Goal: Task Accomplishment & Management: Manage account settings

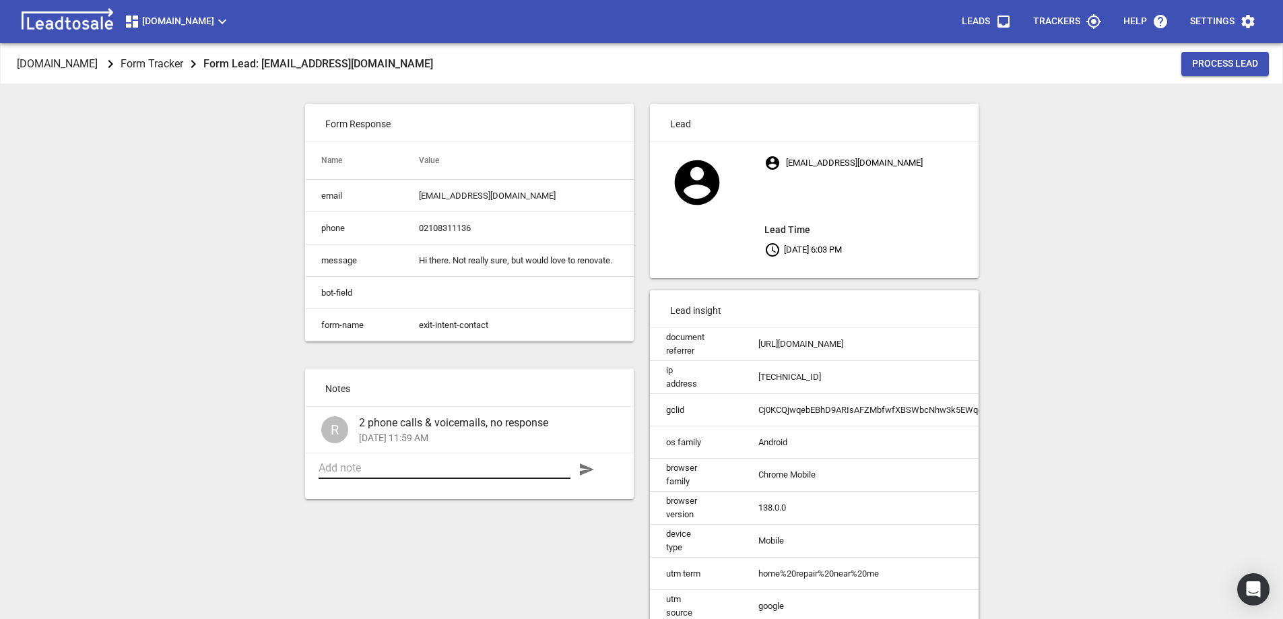
click at [374, 474] on textarea at bounding box center [444, 467] width 252 height 13
drag, startPoint x: 509, startPoint y: 195, endPoint x: 414, endPoint y: 195, distance: 94.9
click at [414, 195] on td "[EMAIL_ADDRESS][DOMAIN_NAME]" at bounding box center [518, 196] width 230 height 32
copy td "[EMAIL_ADDRESS][DOMAIN_NAME]"
click at [1068, 320] on div "Design2renovate.co.nz Form Tracker Form Lead: ctierney80@gmail.com Process Lead…" at bounding box center [641, 353] width 1272 height 619
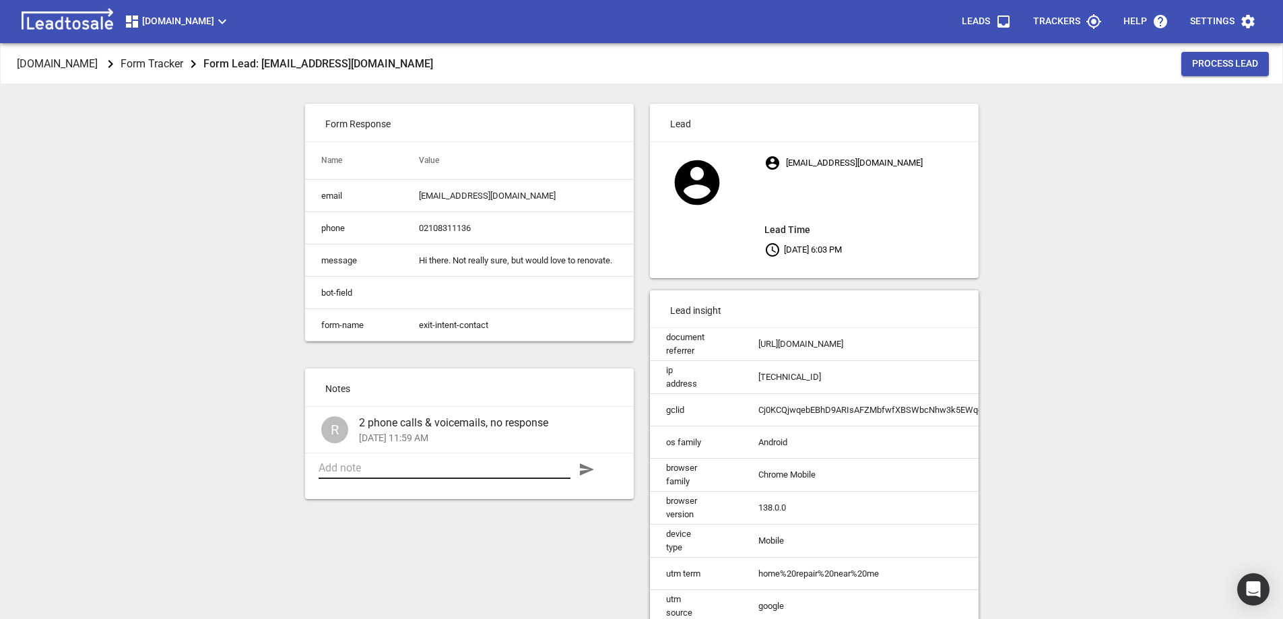
click at [396, 474] on textarea at bounding box center [444, 467] width 252 height 13
click at [346, 474] on textarea "Email; sent" at bounding box center [444, 467] width 252 height 13
type textarea "Email sent"
click at [586, 475] on icon "button" at bounding box center [587, 469] width 14 height 12
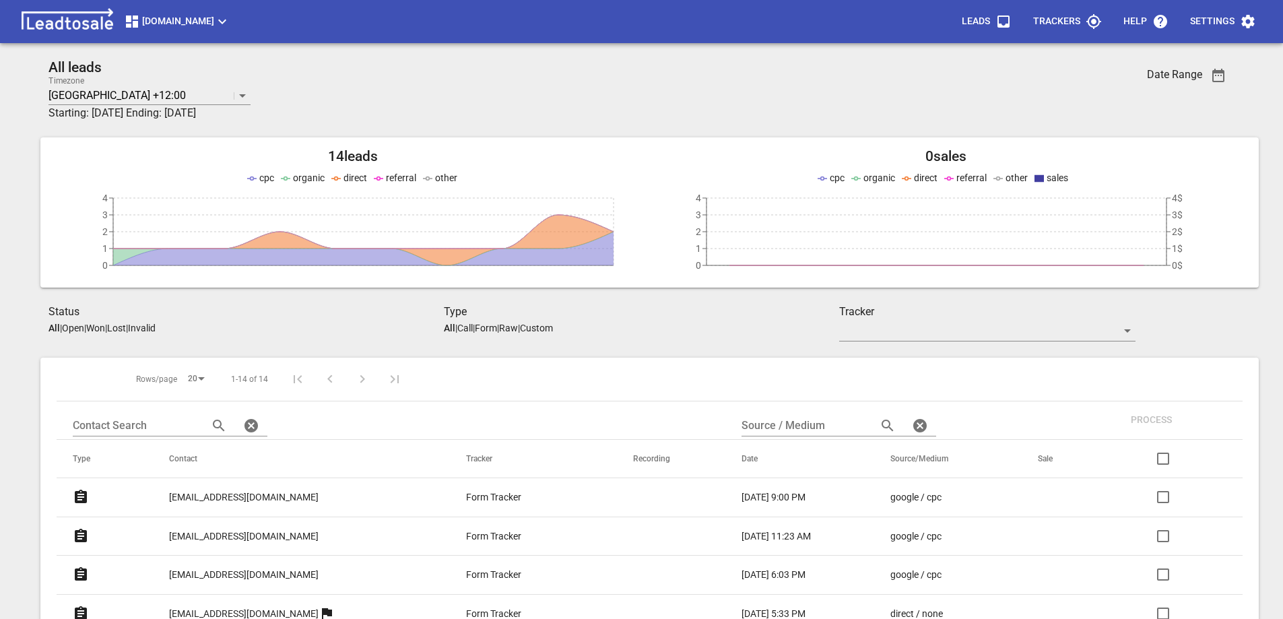
scroll to position [275, 0]
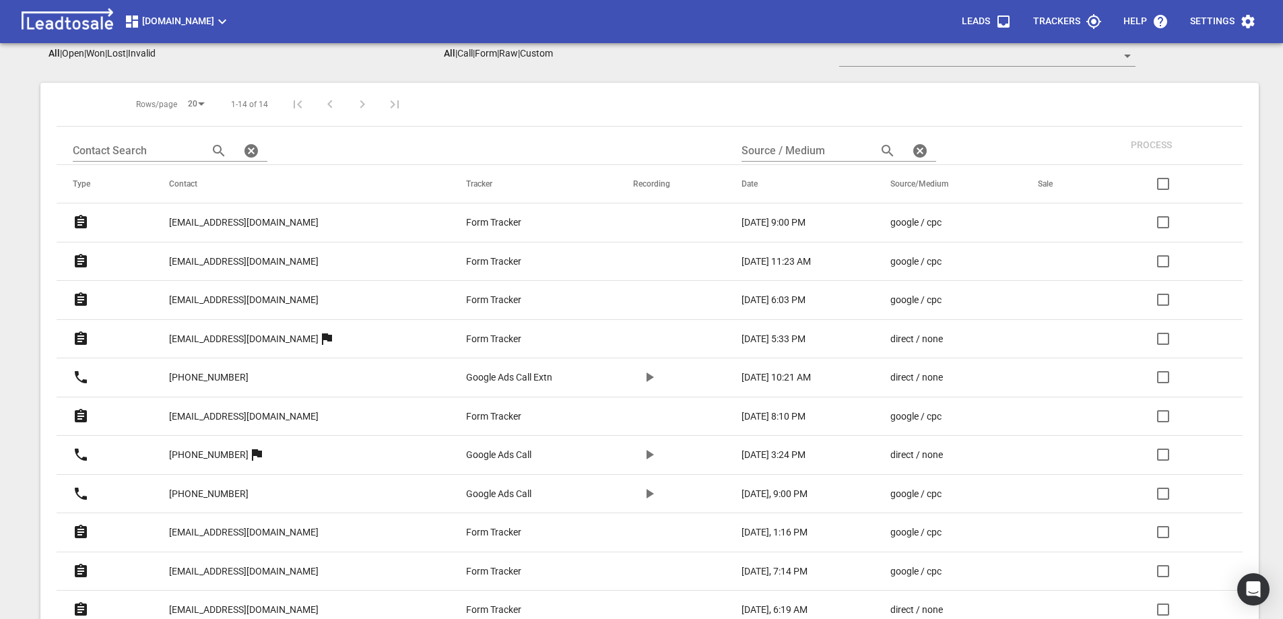
click at [214, 259] on p "treadys@xtra.co.nz" at bounding box center [243, 261] width 149 height 14
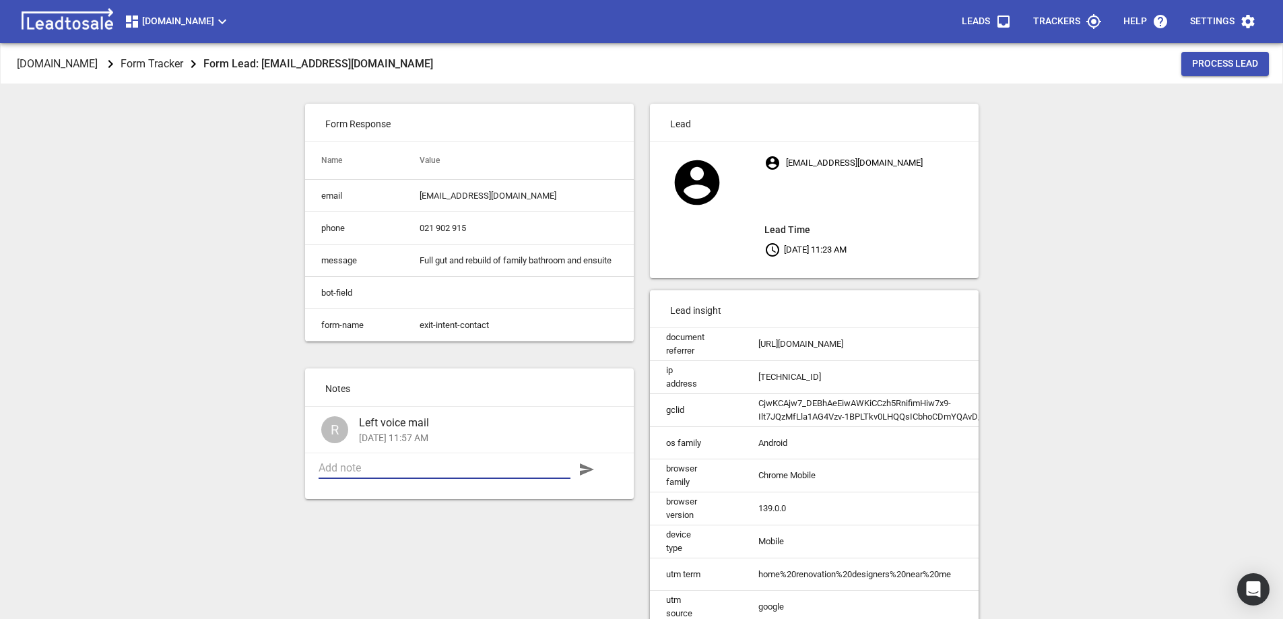
click at [358, 474] on textarea at bounding box center [444, 467] width 252 height 13
click at [446, 196] on td "[EMAIL_ADDRESS][DOMAIN_NAME]" at bounding box center [518, 196] width 230 height 32
click at [447, 195] on td "[EMAIL_ADDRESS][DOMAIN_NAME]" at bounding box center [518, 196] width 230 height 32
click at [454, 196] on td "[EMAIL_ADDRESS][DOMAIN_NAME]" at bounding box center [518, 196] width 230 height 32
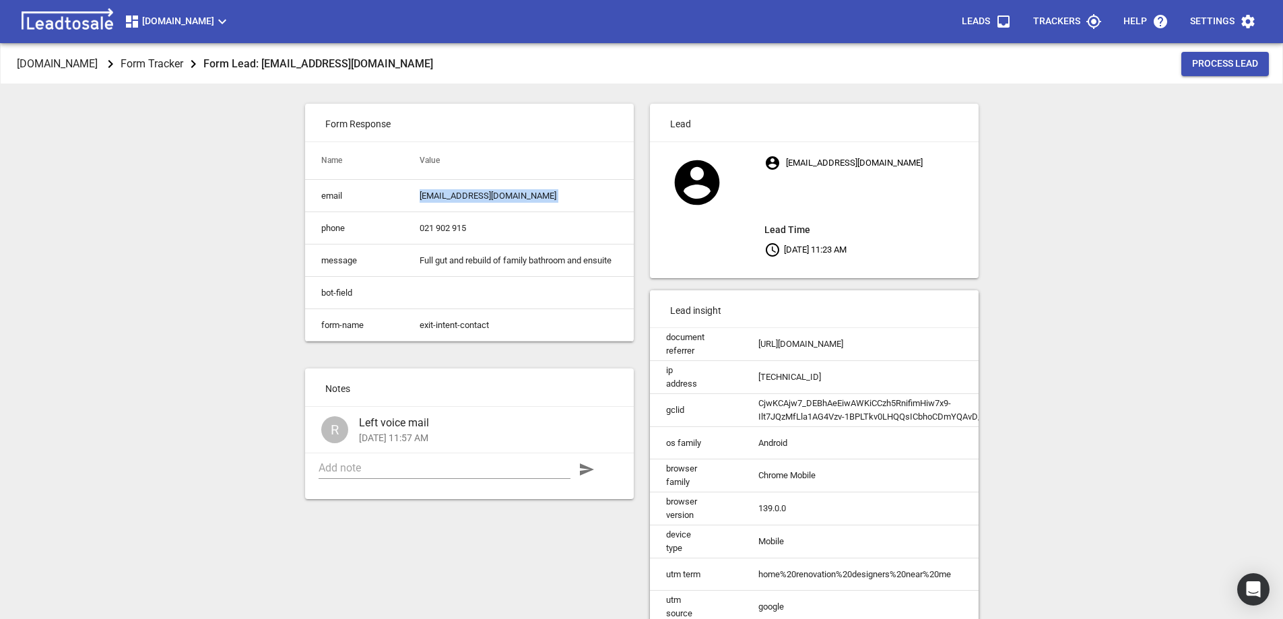
click at [454, 196] on td "[EMAIL_ADDRESS][DOMAIN_NAME]" at bounding box center [518, 196] width 230 height 32
copy td "[EMAIL_ADDRESS][DOMAIN_NAME]"
click at [360, 474] on textarea at bounding box center [444, 467] width 252 height 13
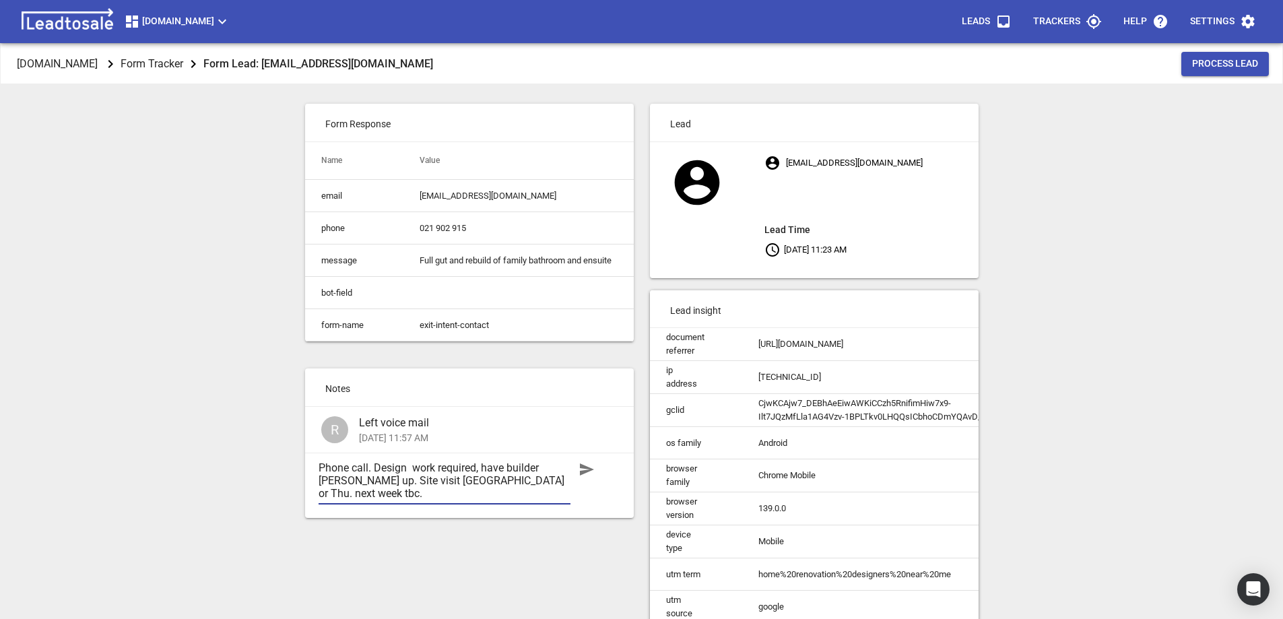
click at [441, 500] on textarea "Phone call. Design work required, have builder teed up. Site visit Tue. or Thu.…" at bounding box center [444, 480] width 252 height 38
click at [410, 480] on textarea "Phone call. Design work required, have builder teed up. Site visit Tue. or Thu.…" at bounding box center [444, 480] width 252 height 38
click at [430, 475] on textarea "Phone call. Design work required, have builder teed up. Site visit Tue. or Thu.…" at bounding box center [444, 480] width 252 height 38
click at [430, 479] on textarea "Phone call. Design workonly required, have builder teed up. Site visit Tue. or …" at bounding box center [444, 480] width 252 height 38
click at [432, 483] on textarea "Phone call. Design workonly required, have builder teed up. Site visit Tue. or …" at bounding box center [444, 480] width 252 height 38
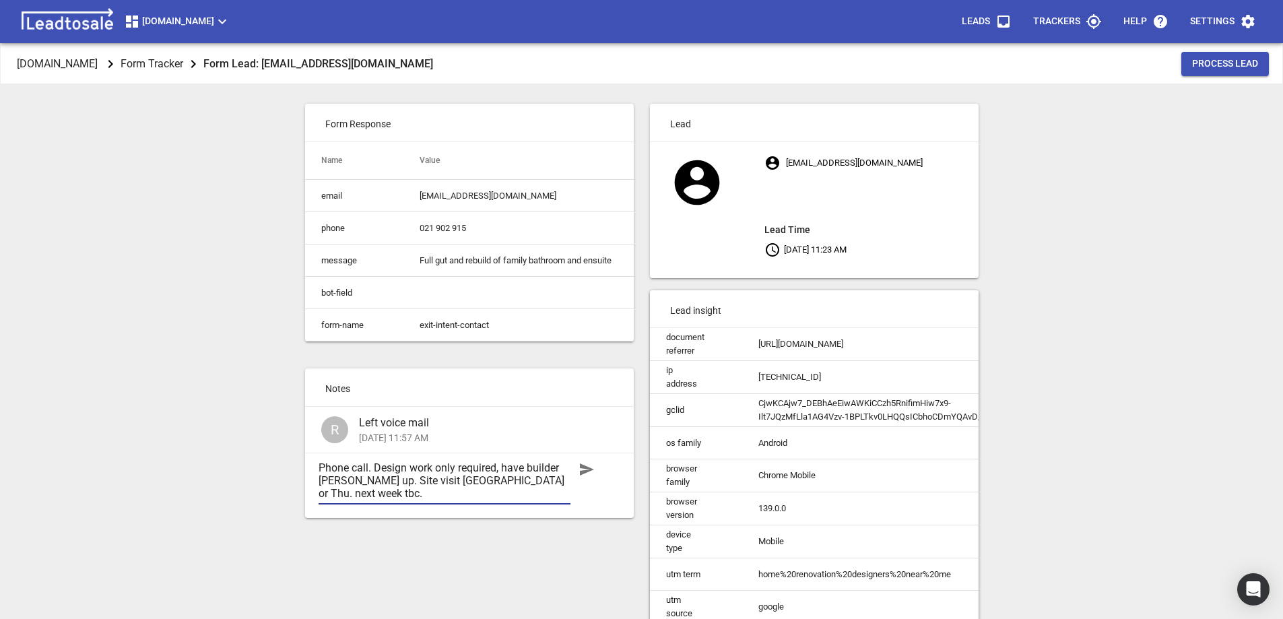
type textarea "Phone call. Design work only required, have builder teed up. Site visit Tue. or…"
click at [582, 477] on icon "button" at bounding box center [586, 469] width 16 height 16
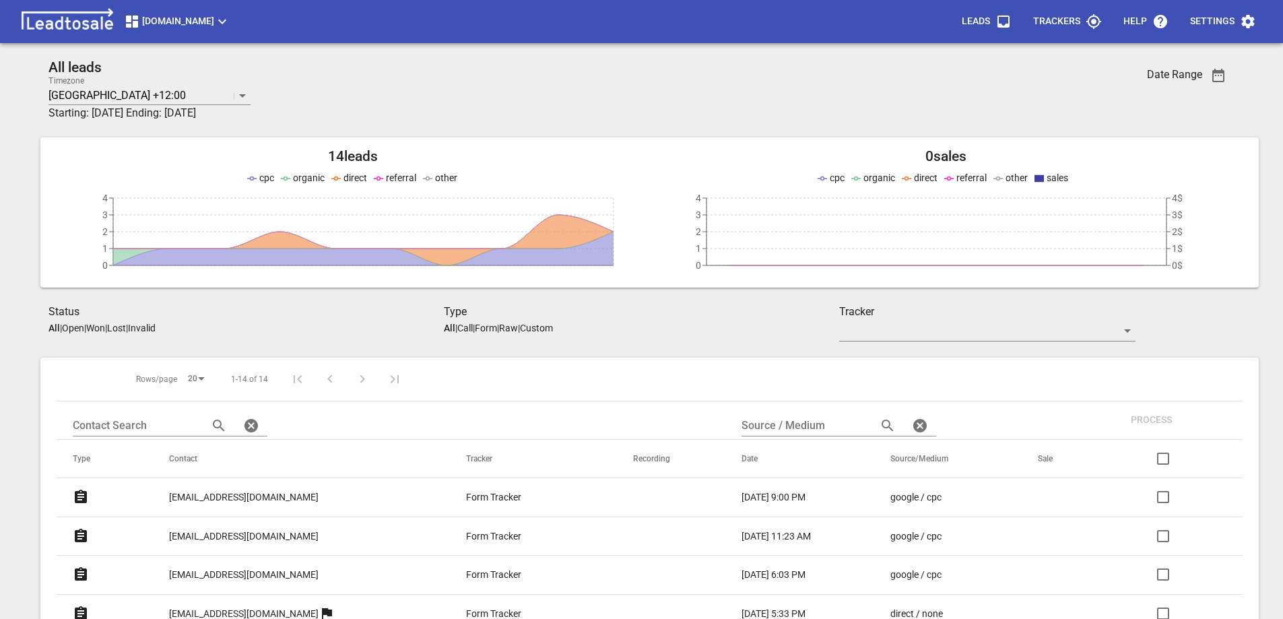
scroll to position [275, 0]
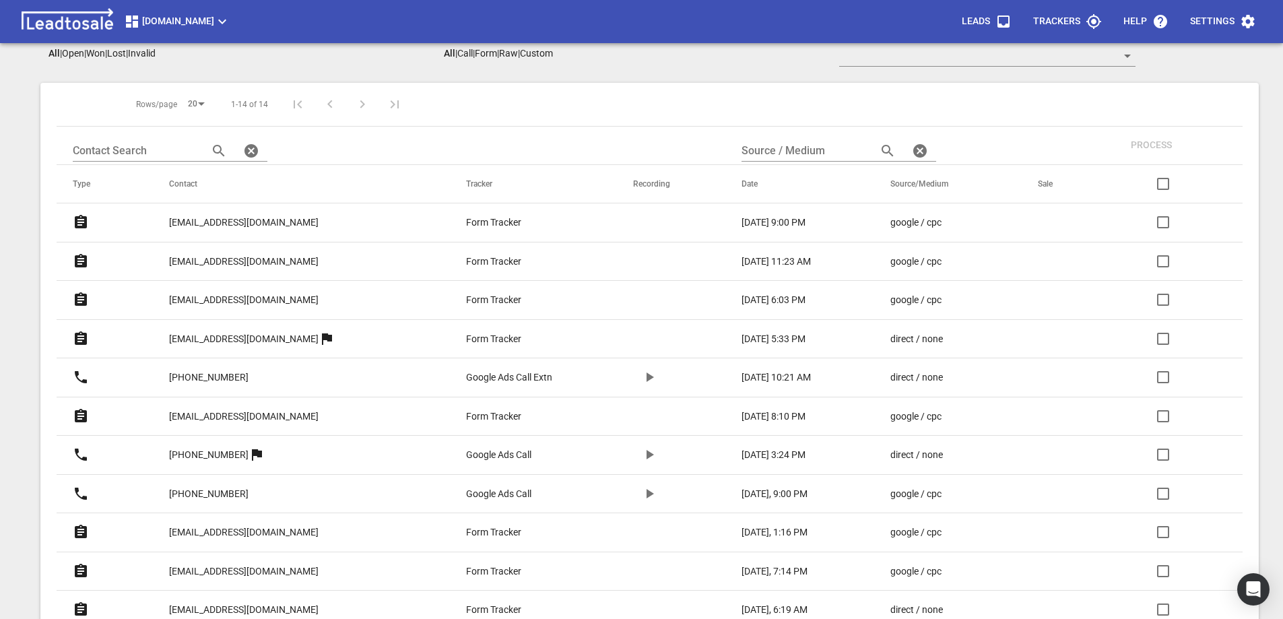
click at [224, 218] on p "[EMAIL_ADDRESS][DOMAIN_NAME]" at bounding box center [243, 222] width 149 height 14
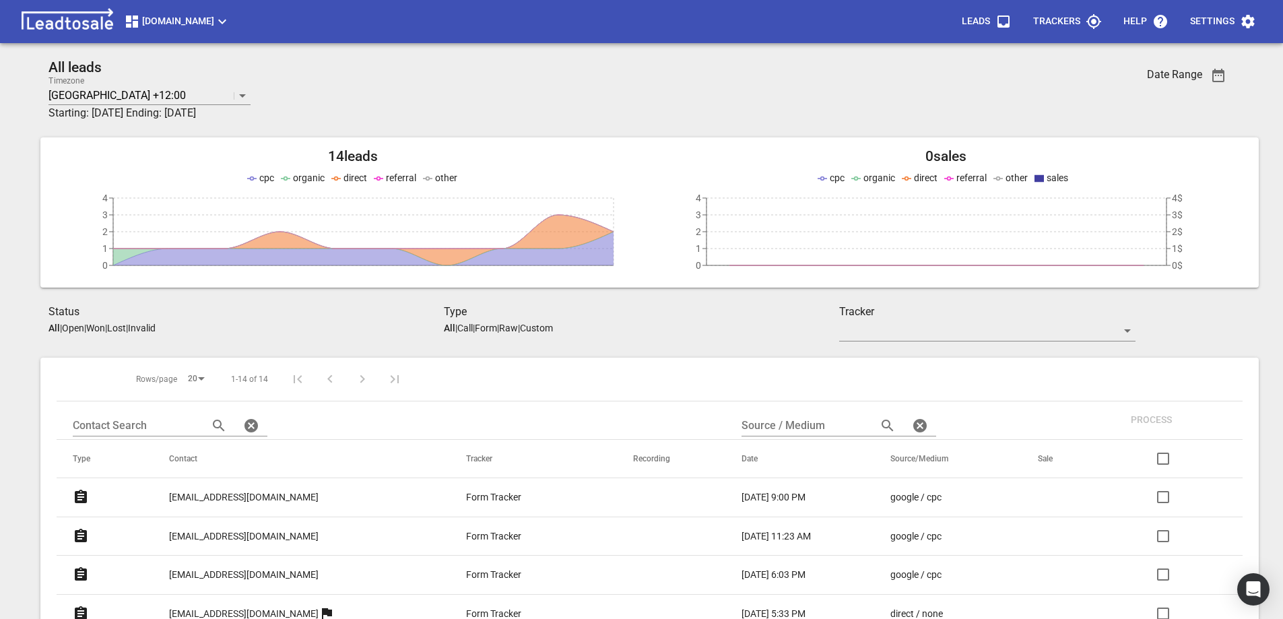
click at [236, 495] on p "[EMAIL_ADDRESS][DOMAIN_NAME]" at bounding box center [243, 497] width 149 height 14
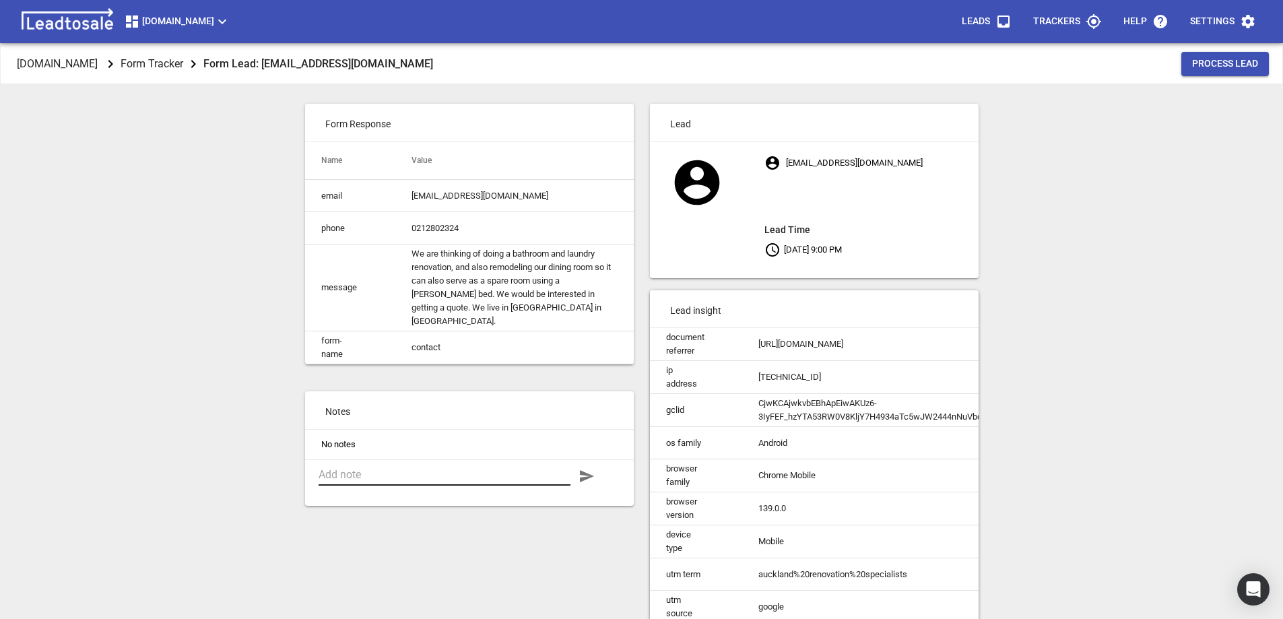
click at [397, 471] on textarea at bounding box center [444, 474] width 252 height 13
type textarea "Site visit arranged for 27 or 28 Aug tbc"
click at [585, 473] on icon "button" at bounding box center [586, 476] width 16 height 16
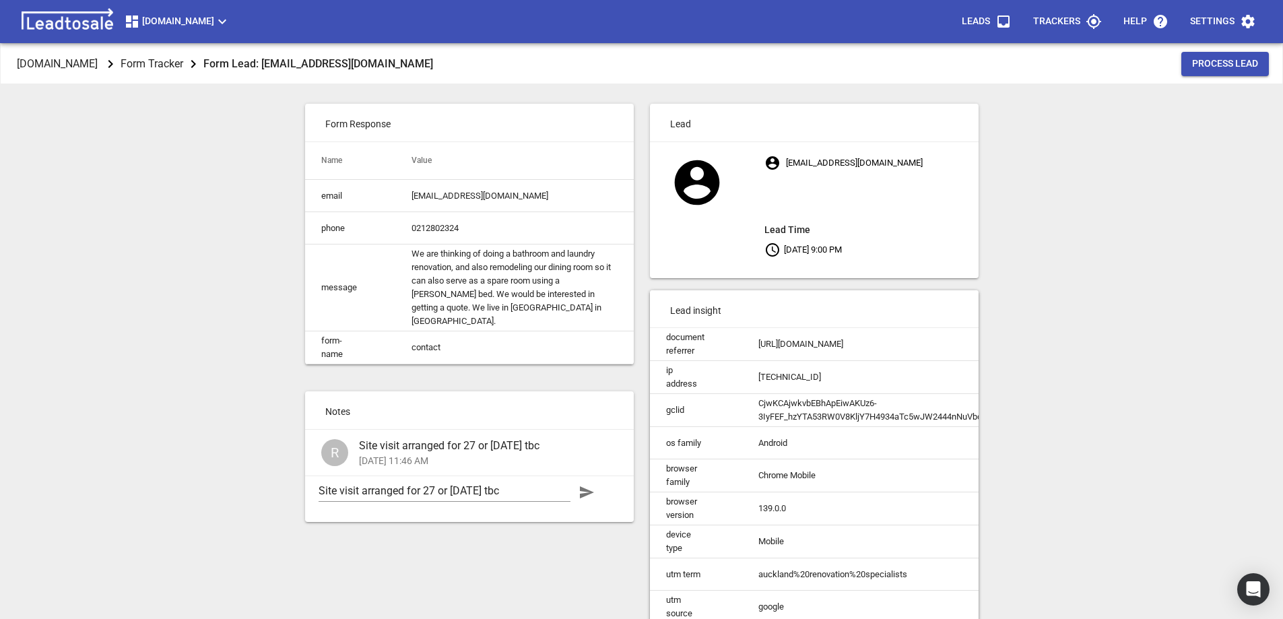
drag, startPoint x: 139, startPoint y: 308, endPoint x: 139, endPoint y: 279, distance: 29.0
click at [139, 304] on div "Design2renovate.co.nz Form Tracker Form Lead: rkjacknz@gmail.com Process Lead F…" at bounding box center [641, 353] width 1272 height 619
